Goal: Task Accomplishment & Management: Manage account settings

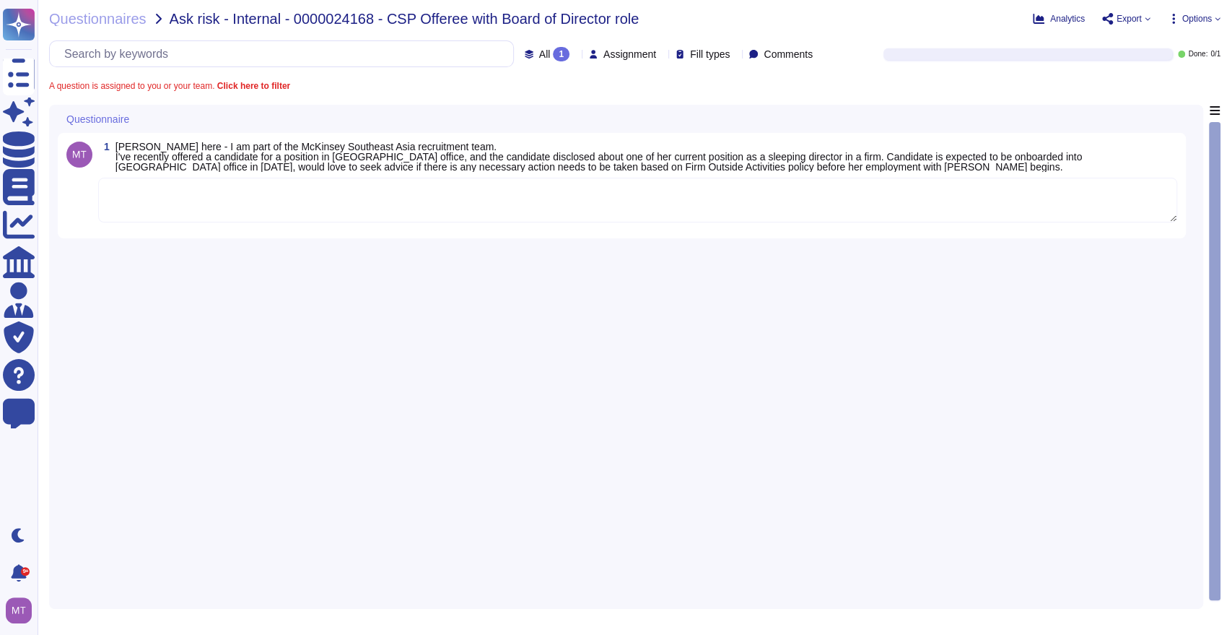
click at [222, 183] on textarea at bounding box center [637, 200] width 1079 height 45
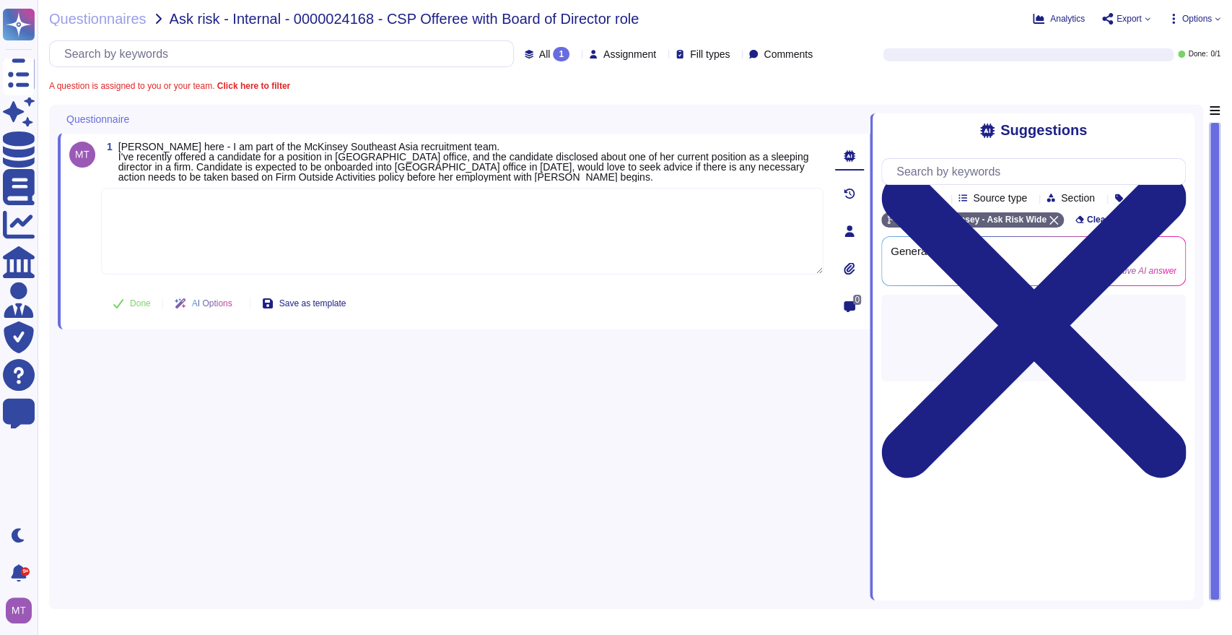
paste textarea "For your reference, we are sharing with you the Firm's Outside Activities Polic…"
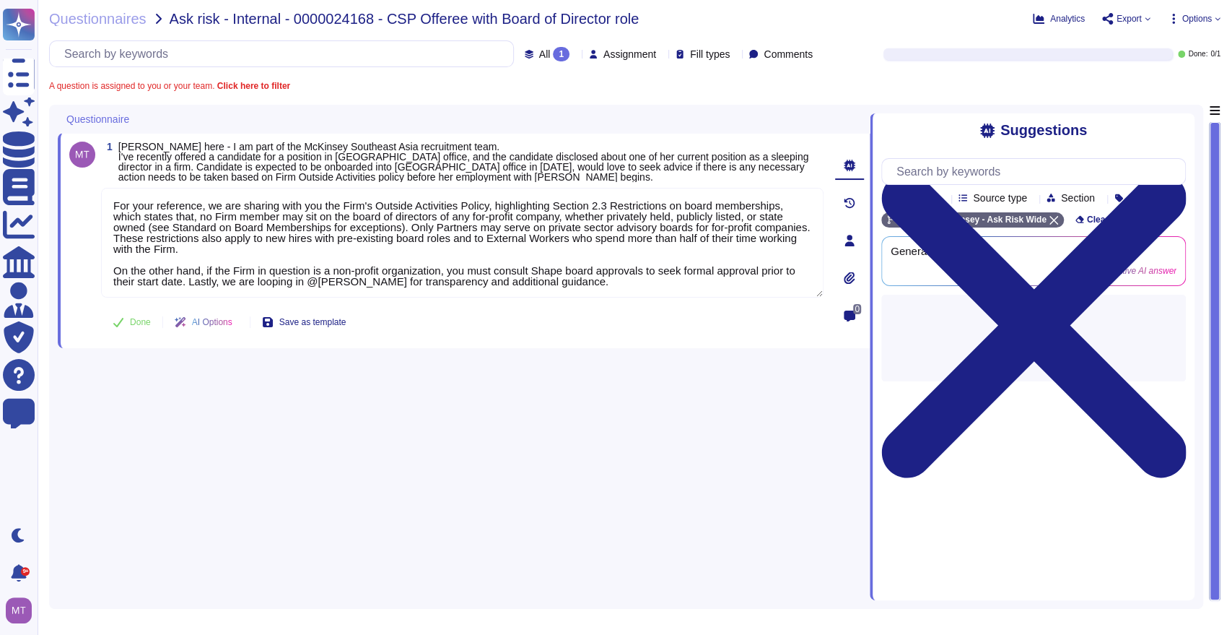
click at [133, 308] on button "Done" at bounding box center [131, 322] width 61 height 29
click at [133, 318] on div "1 Sue here - I am part of the McKinsey Southeast Asia recruitment team. I've re…" at bounding box center [464, 240] width 812 height 215
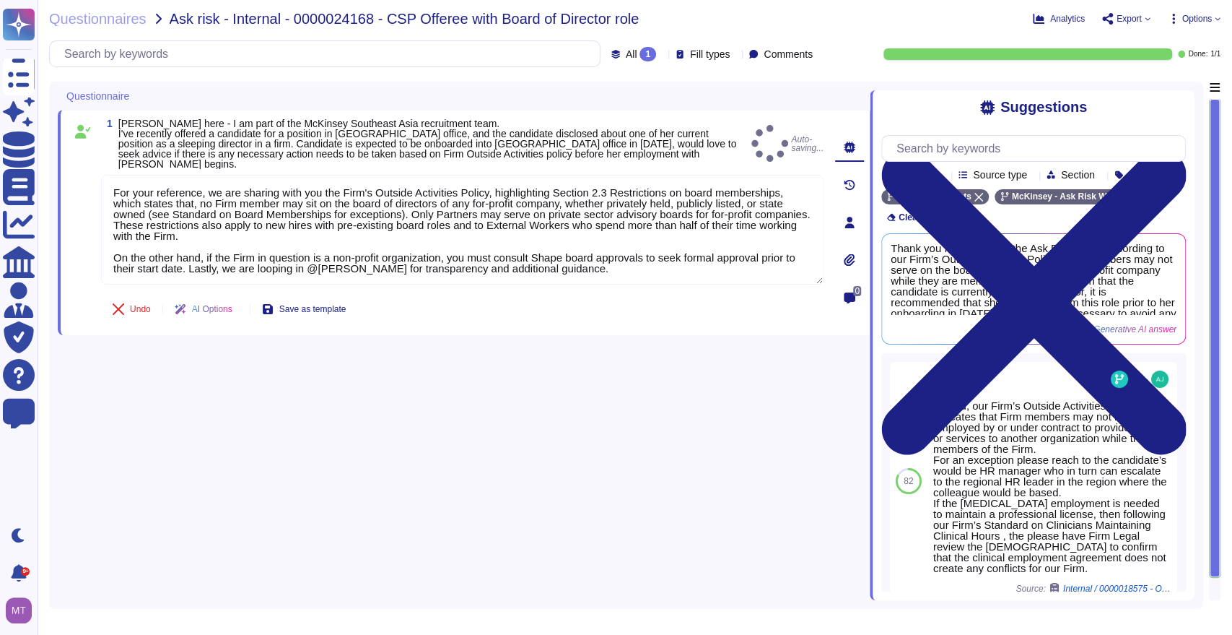
type textarea "For your reference, we are sharing with you the Firm's Outside Activities Polic…"
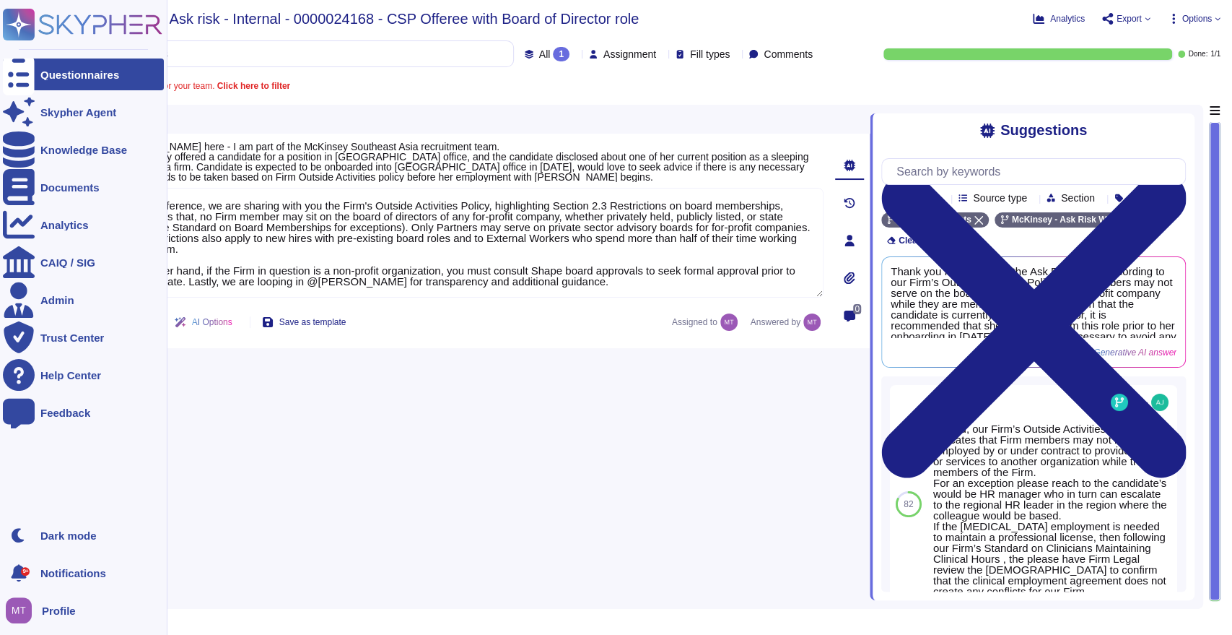
click at [20, 68] on icon at bounding box center [19, 74] width 32 height 43
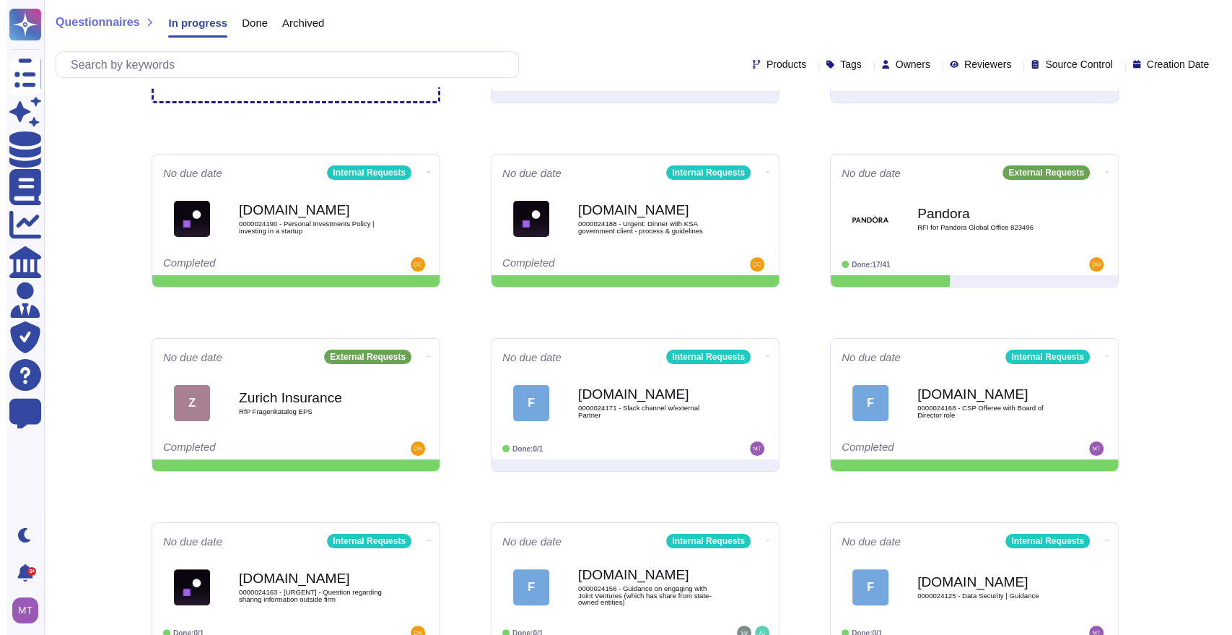
scroll to position [160, 0]
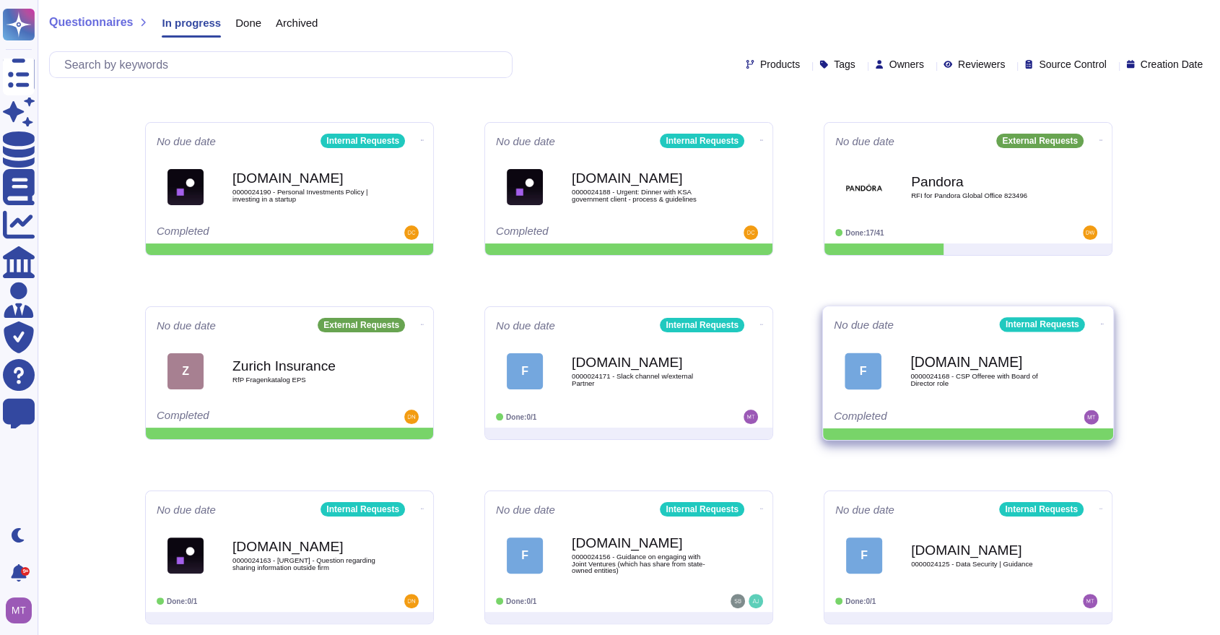
click at [1101, 322] on icon at bounding box center [1102, 324] width 3 height 4
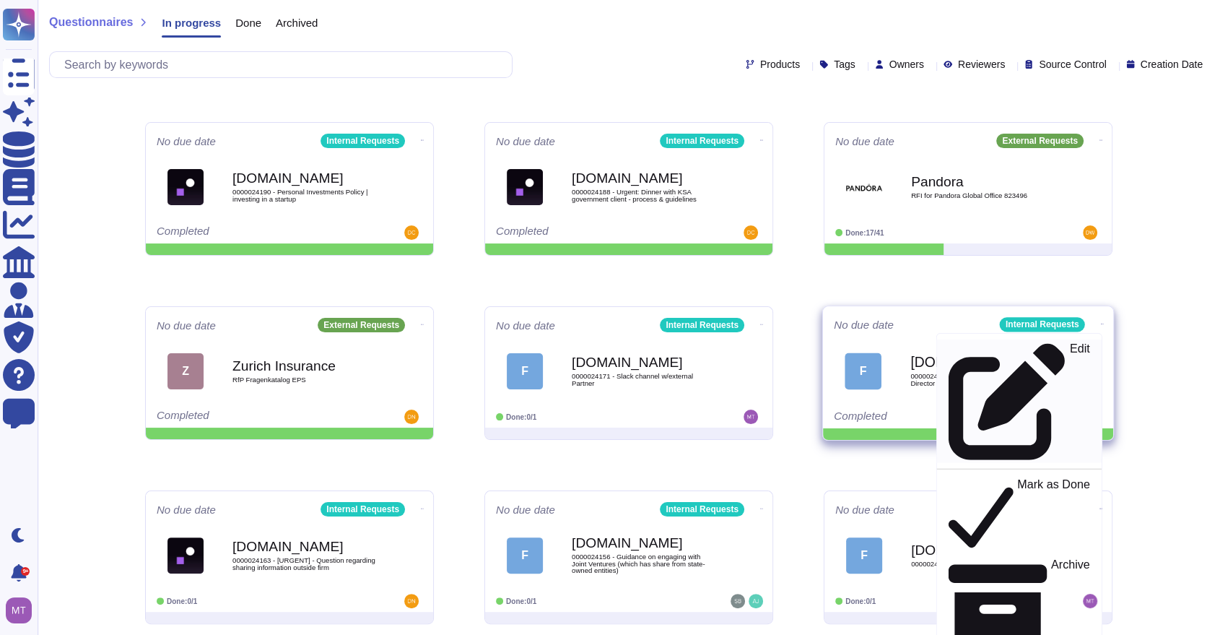
click at [990, 353] on div "Edit" at bounding box center [1019, 401] width 141 height 118
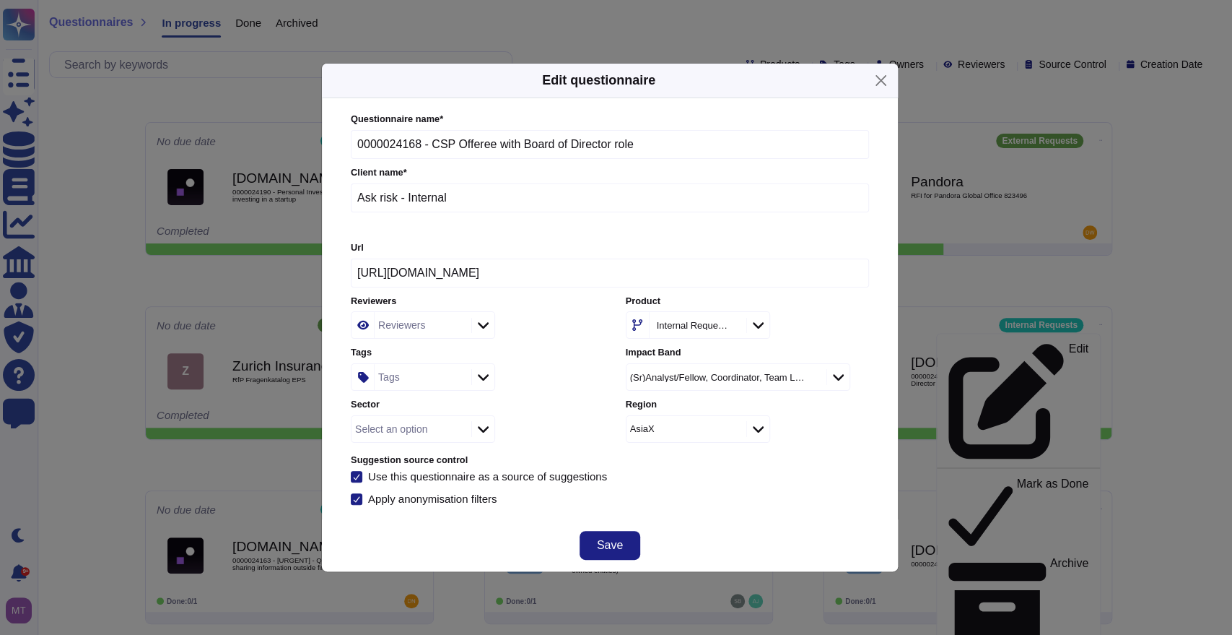
click at [409, 323] on div "Reviewers" at bounding box center [401, 325] width 47 height 10
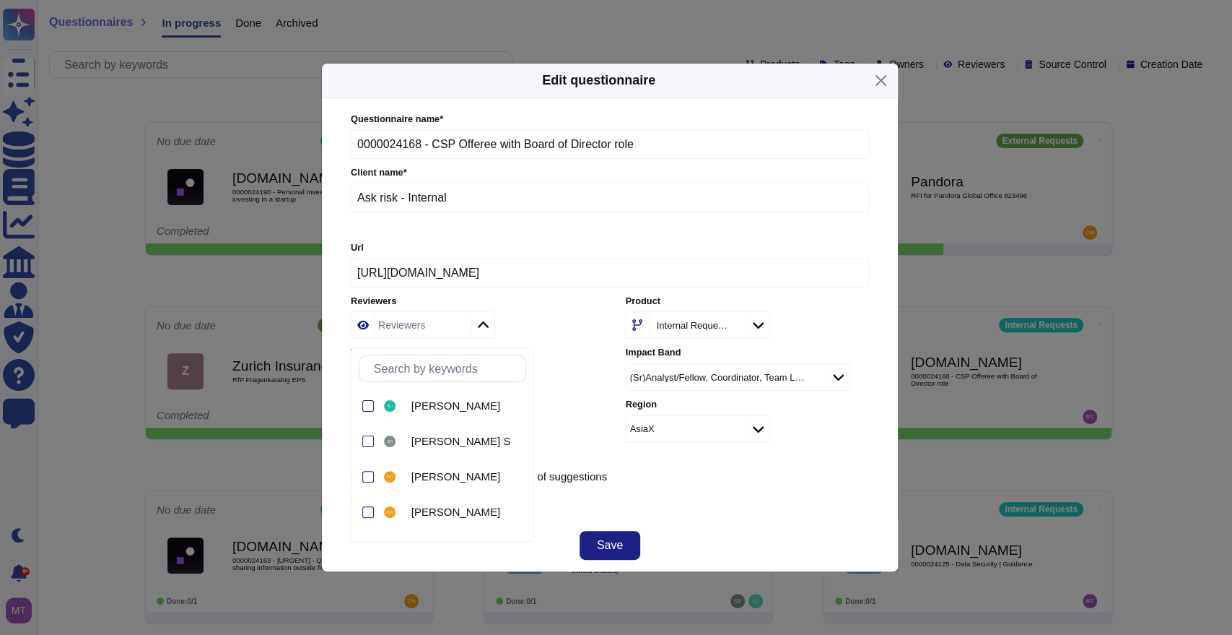
click at [562, 357] on label "Tags" at bounding box center [472, 352] width 243 height 9
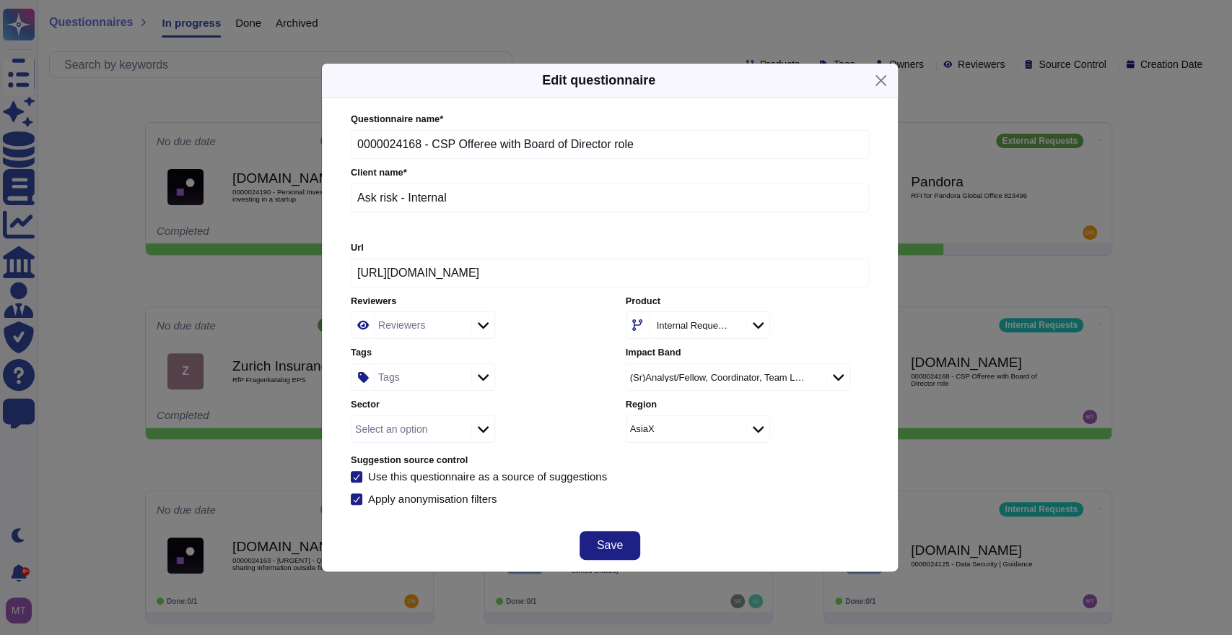
click at [393, 385] on div "Tags" at bounding box center [421, 377] width 93 height 26
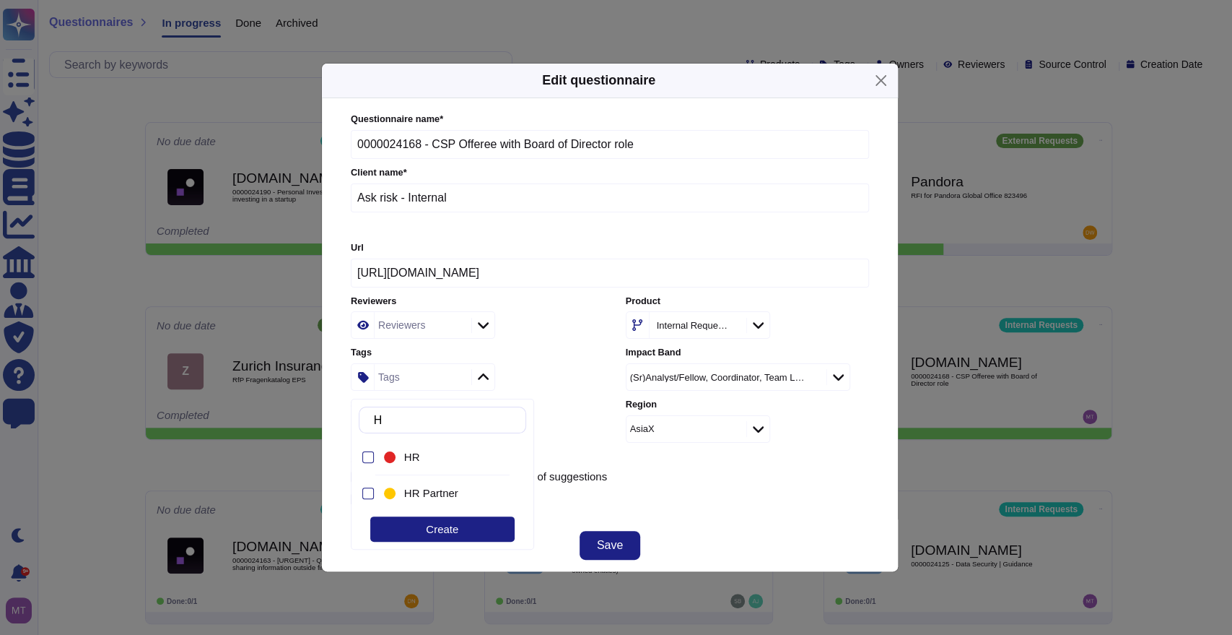
type input "HR"
click at [421, 451] on div "HR" at bounding box center [454, 456] width 101 height 13
click at [607, 548] on span "Save" at bounding box center [610, 545] width 26 height 12
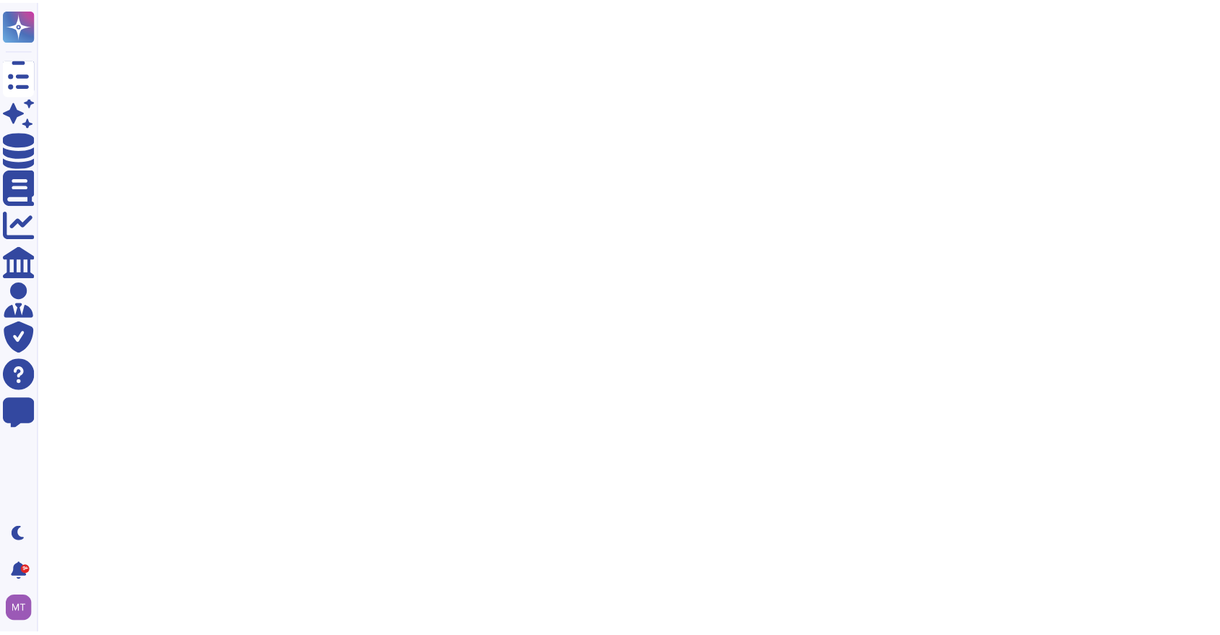
scroll to position [0, 0]
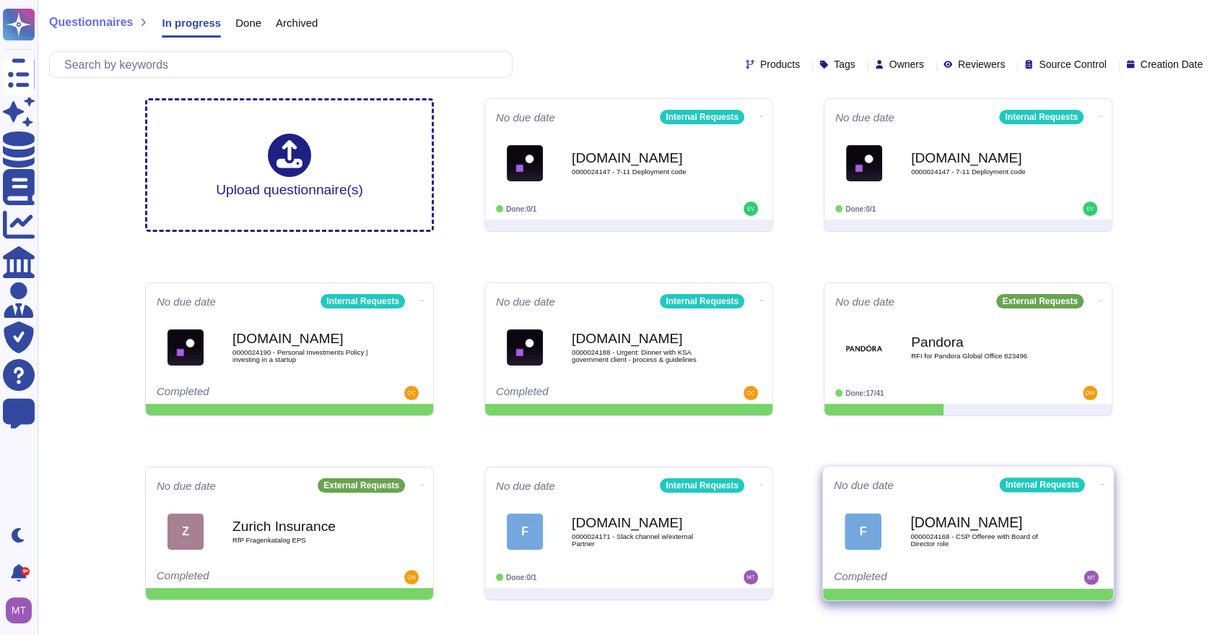
click at [1101, 482] on icon at bounding box center [1102, 484] width 3 height 4
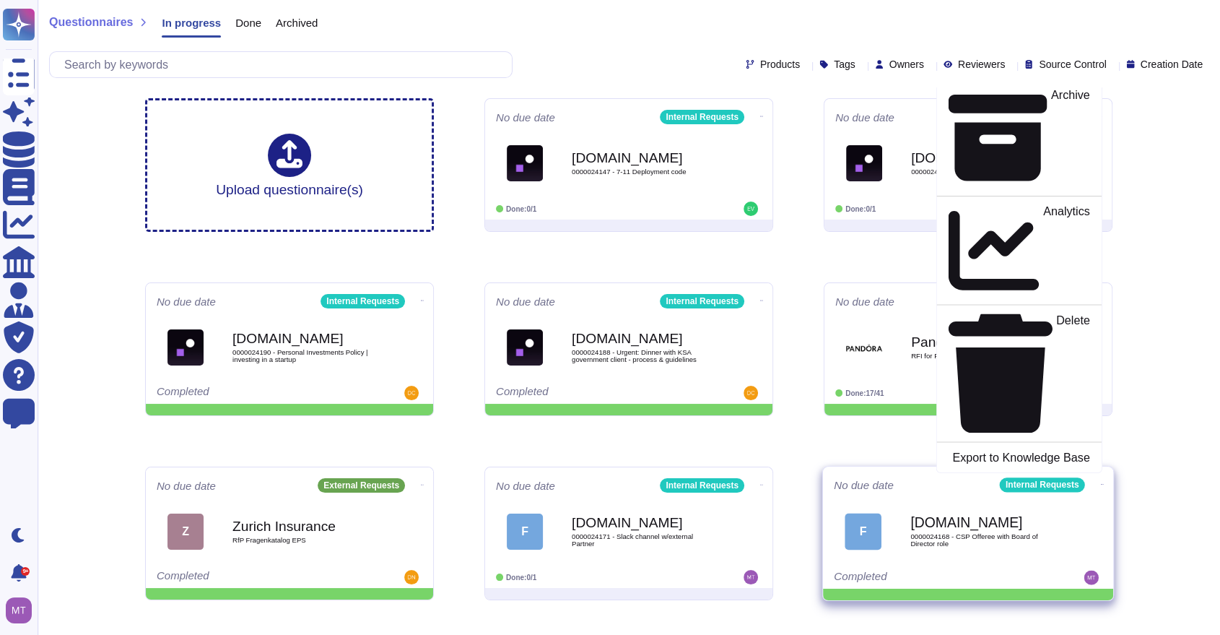
click at [1025, 82] on p "Mark as Done" at bounding box center [1053, 46] width 73 height 74
